Goal: Task Accomplishment & Management: Complete application form

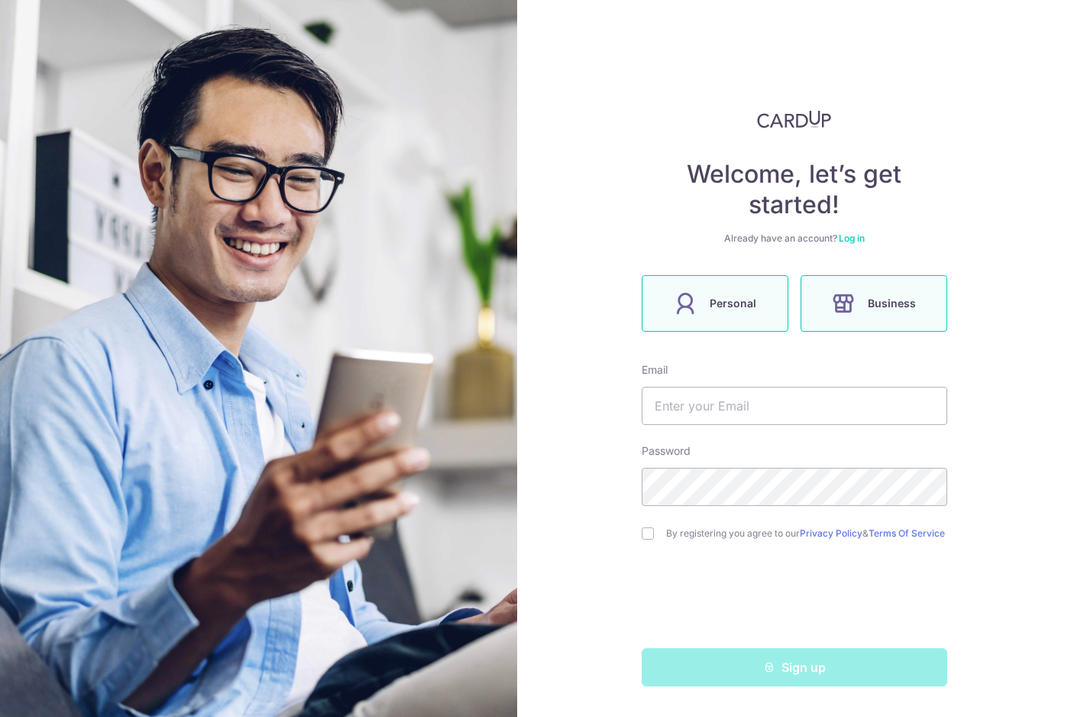
click at [738, 289] on label "Personal" at bounding box center [715, 303] width 147 height 57
click at [699, 424] on input "text" at bounding box center [795, 406] width 306 height 38
type input "[EMAIL_ADDRESS][DOMAIN_NAME]"
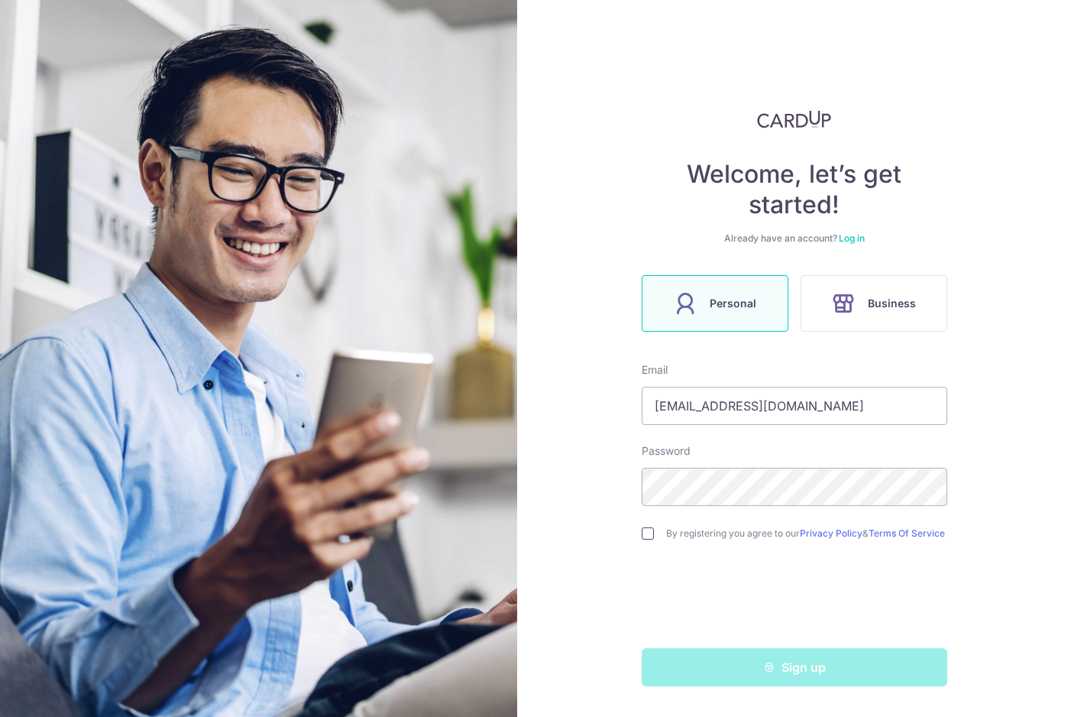
click at [650, 539] on input "checkbox" at bounding box center [648, 533] width 12 height 12
checkbox input "true"
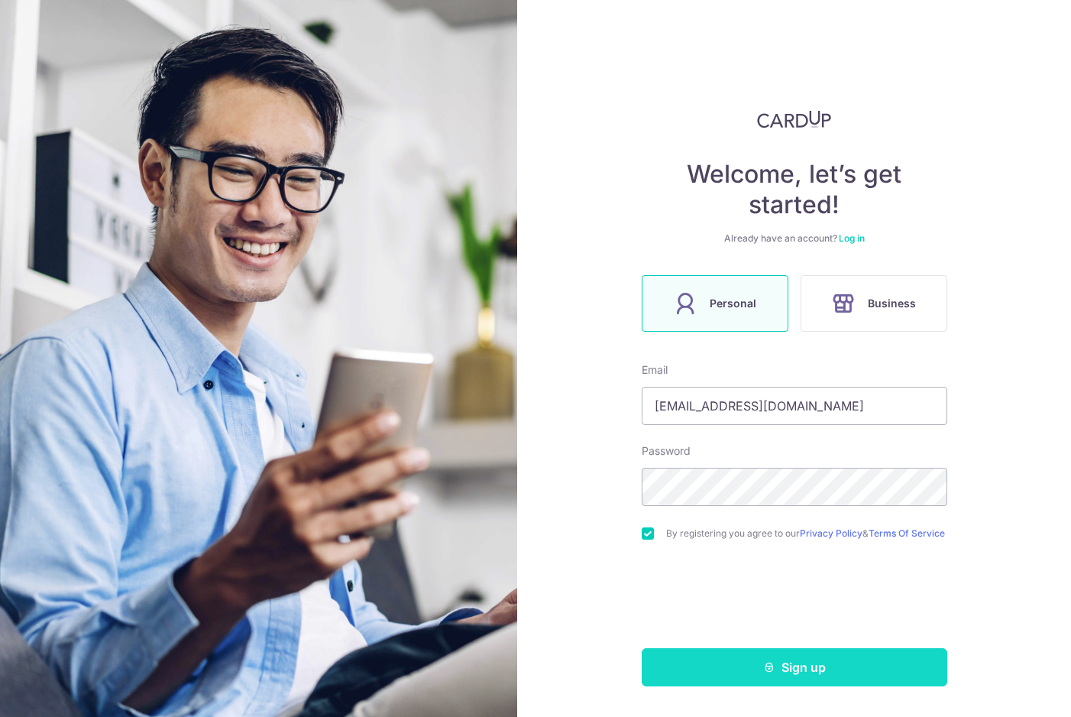
click at [725, 683] on button "Sign up" at bounding box center [795, 667] width 306 height 38
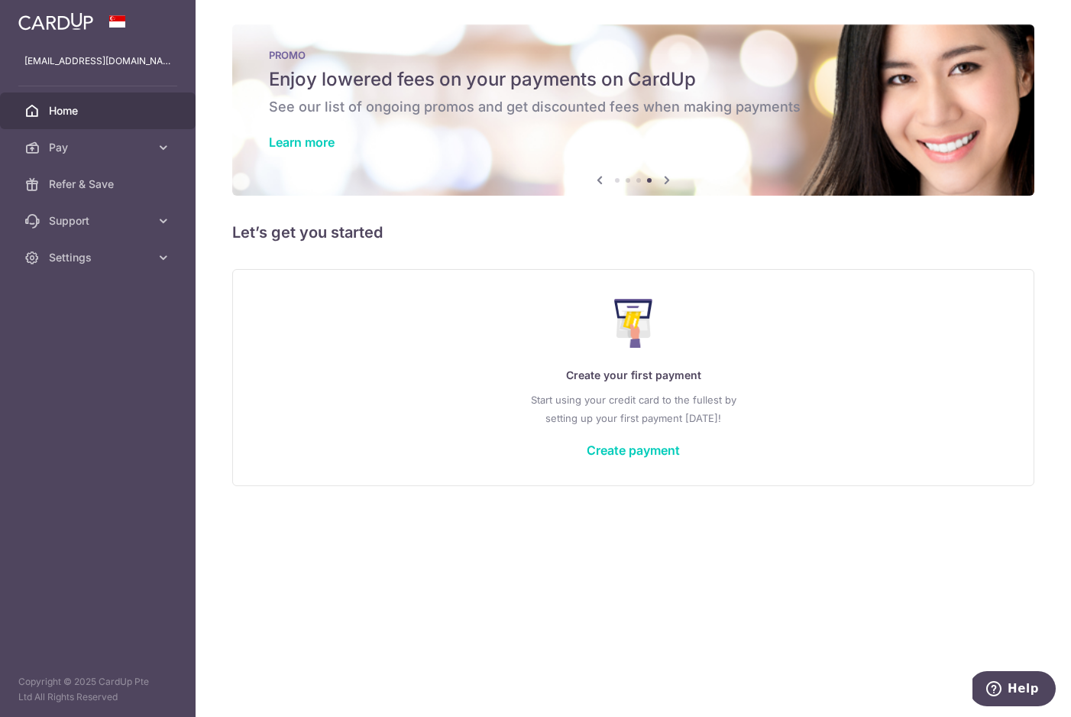
drag, startPoint x: 696, startPoint y: 37, endPoint x: 687, endPoint y: 36, distance: 9.3
click at [688, 36] on div "PROMO Enjoy lowered fees on your payments on CardUp See our list of ongoing pro…" at bounding box center [633, 100] width 802 height 153
